Goal: Information Seeking & Learning: Learn about a topic

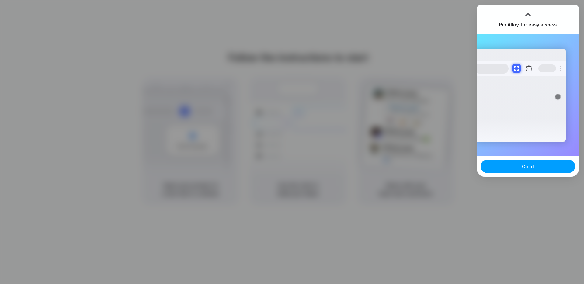
click at [523, 165] on span "Got it" at bounding box center [528, 166] width 12 height 6
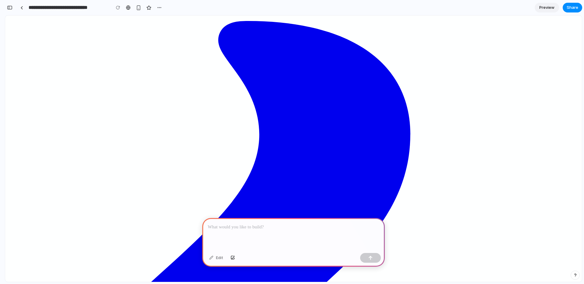
click at [298, 225] on p at bounding box center [294, 227] width 172 height 7
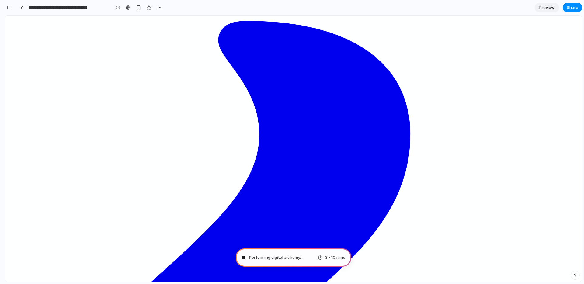
type input "**********"
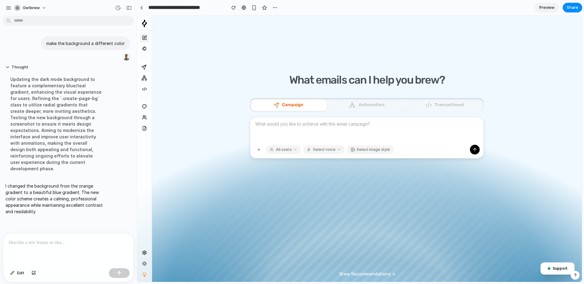
click at [384, 272] on span "Brew Recommendations" at bounding box center [365, 274] width 51 height 6
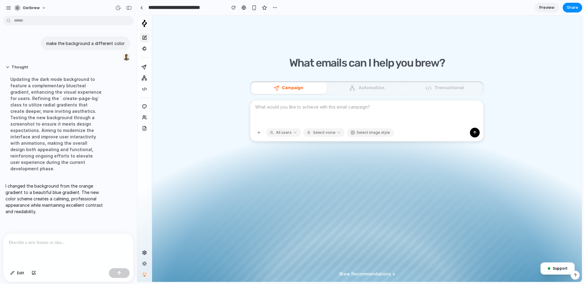
click at [368, 277] on div "Brew Recommendations" at bounding box center [367, 274] width 65 height 9
click at [145, 69] on icon at bounding box center [144, 67] width 6 height 6
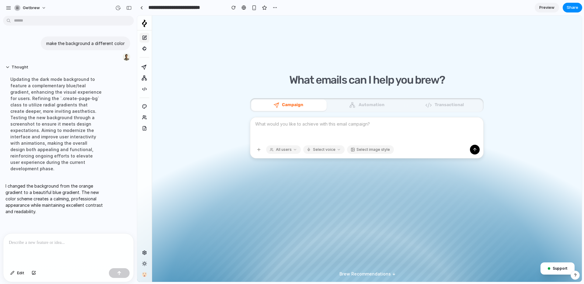
click at [106, 249] on div at bounding box center [68, 250] width 130 height 32
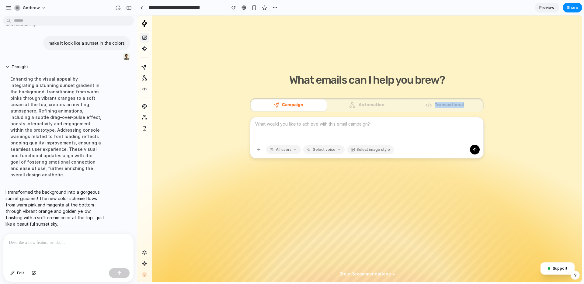
scroll to position [1, 0]
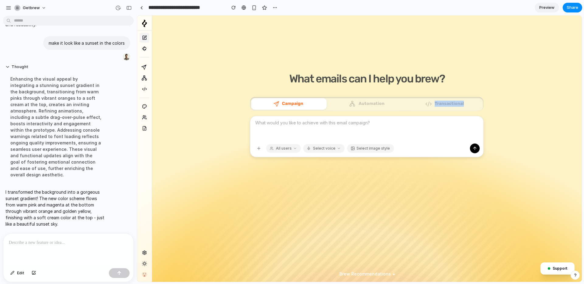
drag, startPoint x: 488, startPoint y: -23, endPoint x: 516, endPoint y: 65, distance: 92.8
click at [516, 65] on div "What emails can I help you brew? Learn more about email types Campaign Automati…" at bounding box center [367, 156] width 430 height 284
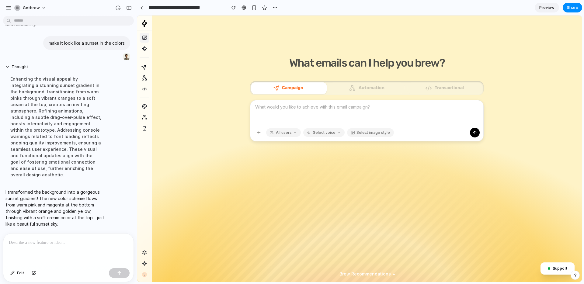
click at [392, 207] on div "What emails can I help you brew? Learn more about email types Campaign Automati…" at bounding box center [367, 140] width 430 height 284
click at [389, 272] on span "Brew Recommendations" at bounding box center [365, 274] width 51 height 6
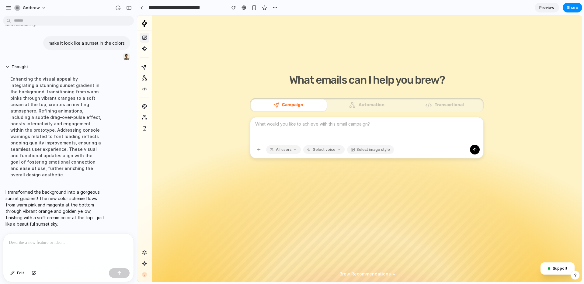
click at [142, 78] on icon at bounding box center [144, 77] width 5 height 5
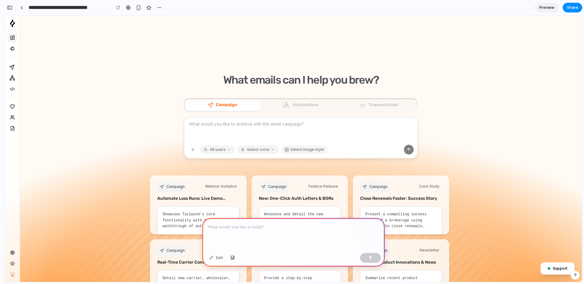
click at [337, 238] on div at bounding box center [293, 234] width 183 height 33
click at [269, 226] on p "**********" at bounding box center [294, 227] width 172 height 7
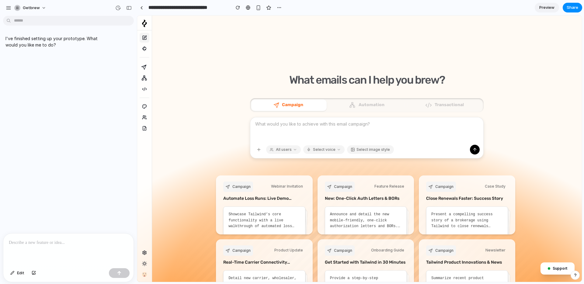
click at [208, 162] on div "What emails can I help you brew? Learn more about email types Campaign Automati…" at bounding box center [367, 158] width 430 height 284
click at [78, 250] on div at bounding box center [68, 250] width 130 height 32
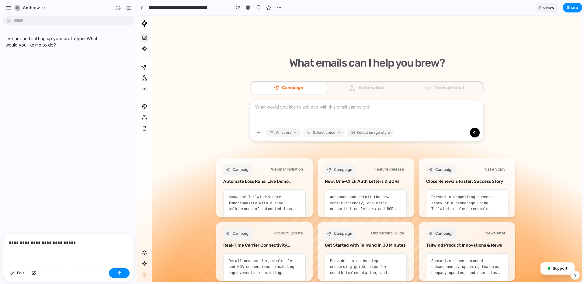
click at [96, 245] on p "**********" at bounding box center [68, 242] width 119 height 7
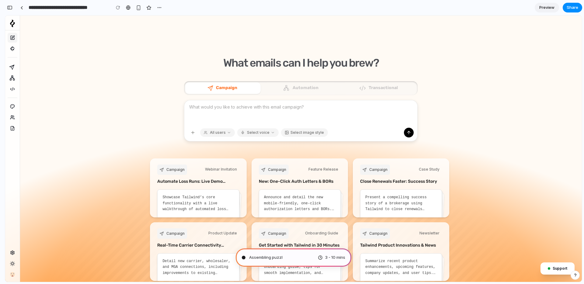
type input "**********"
click at [309, 185] on div "Campaign Feature Release New: One-Click Auth Letters & BORs" at bounding box center [300, 177] width 82 height 25
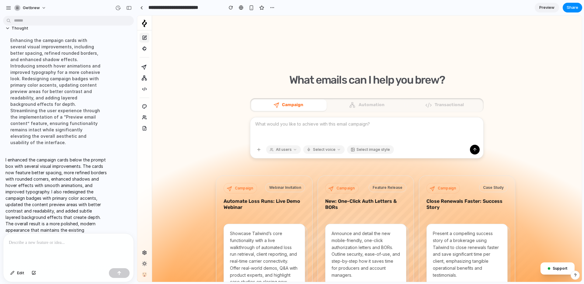
scroll to position [24, 0]
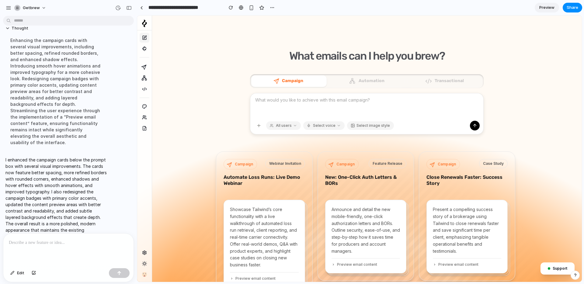
click at [125, 247] on div at bounding box center [68, 250] width 130 height 32
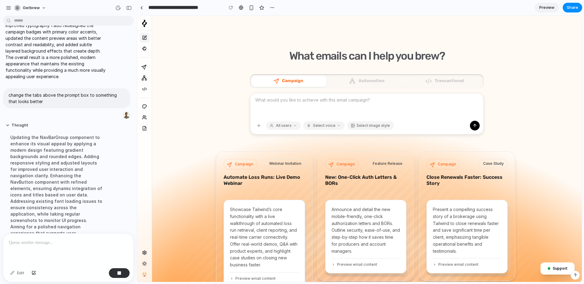
scroll to position [121, 0]
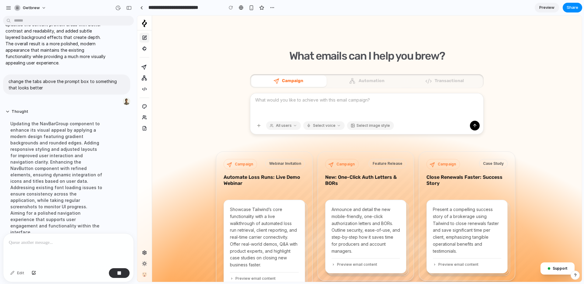
click at [261, 169] on div "Campaign Webinar Invitation" at bounding box center [264, 164] width 81 height 10
click at [391, 180] on h3 "New: One-Click Auth Letters & BORs" at bounding box center [365, 180] width 81 height 12
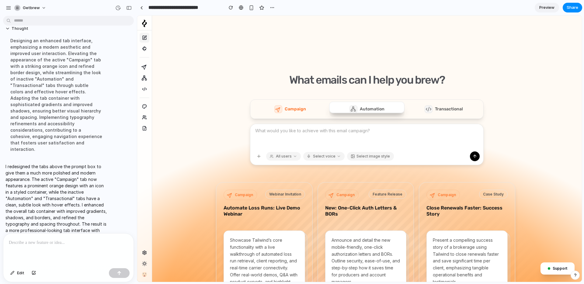
scroll to position [13, 0]
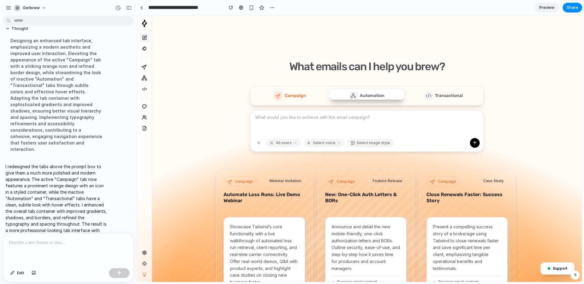
click at [443, 99] on h3 "Transactional" at bounding box center [449, 96] width 28 height 6
